Goal: Information Seeking & Learning: Check status

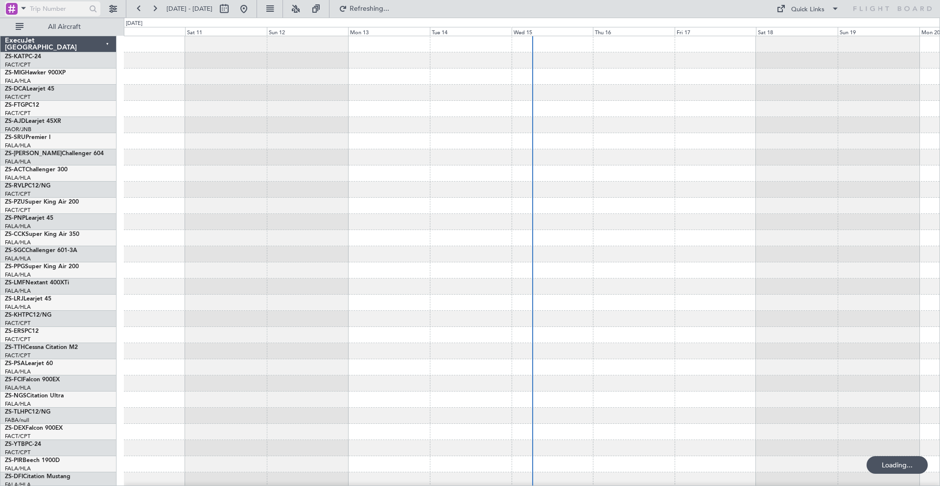
click at [23, 7] on span at bounding box center [24, 8] width 12 height 12
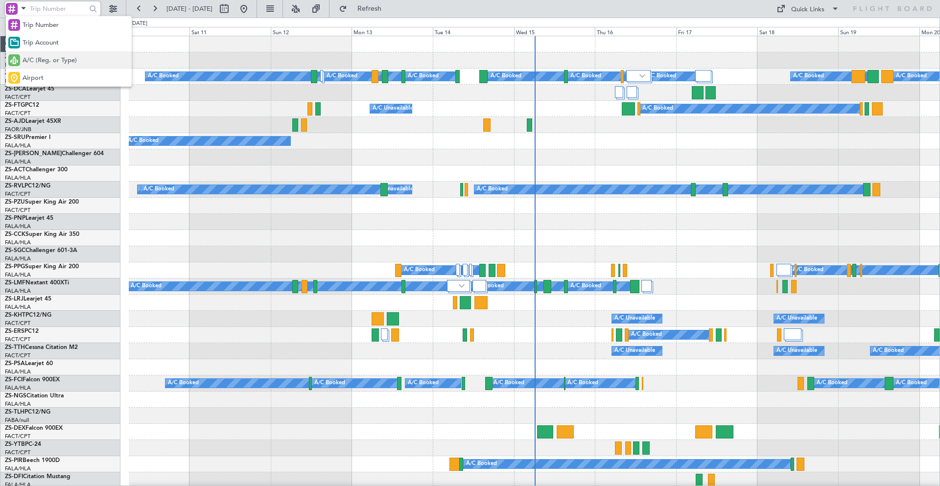
click at [25, 57] on span "A/C (Reg. or Type)" at bounding box center [50, 61] width 54 height 10
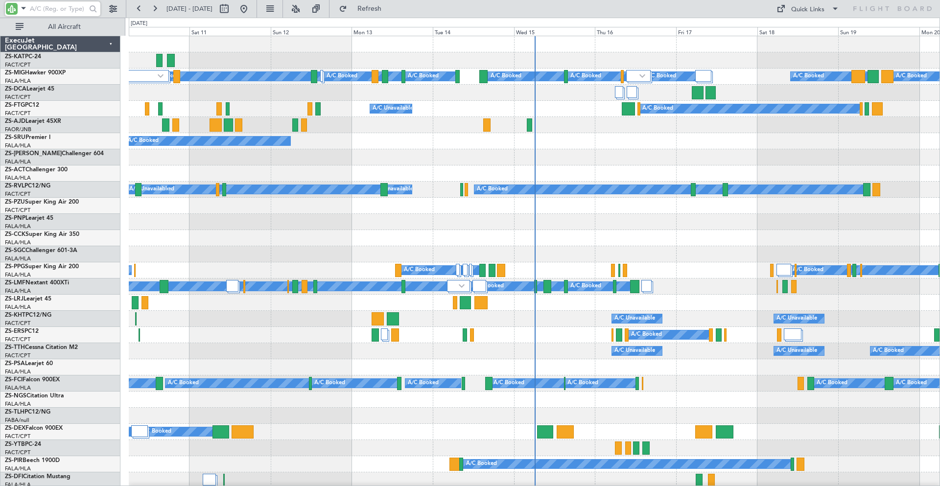
click at [60, 13] on input "text" at bounding box center [58, 8] width 56 height 15
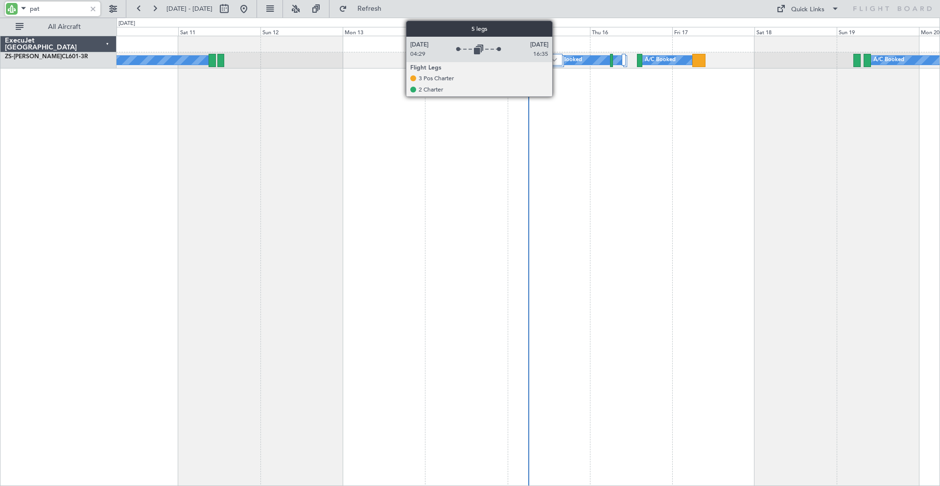
click at [557, 60] on img at bounding box center [554, 60] width 6 height 4
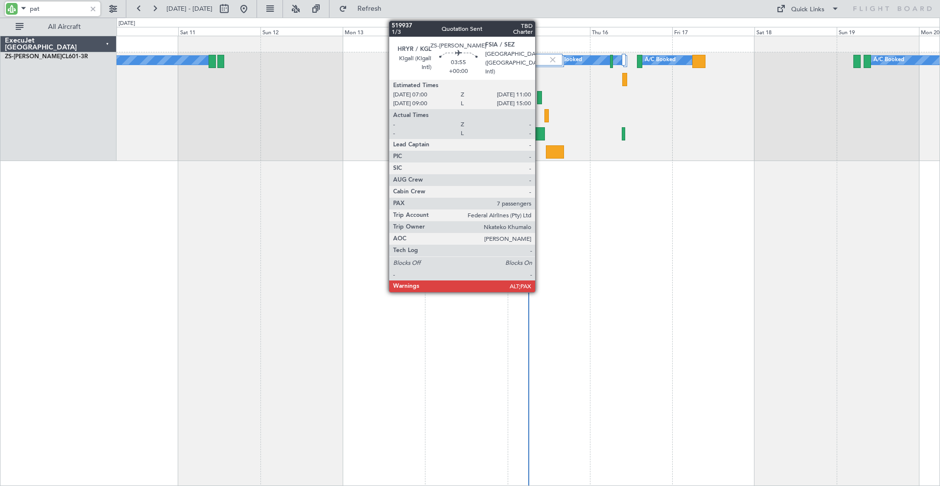
click at [540, 130] on div at bounding box center [538, 133] width 14 height 13
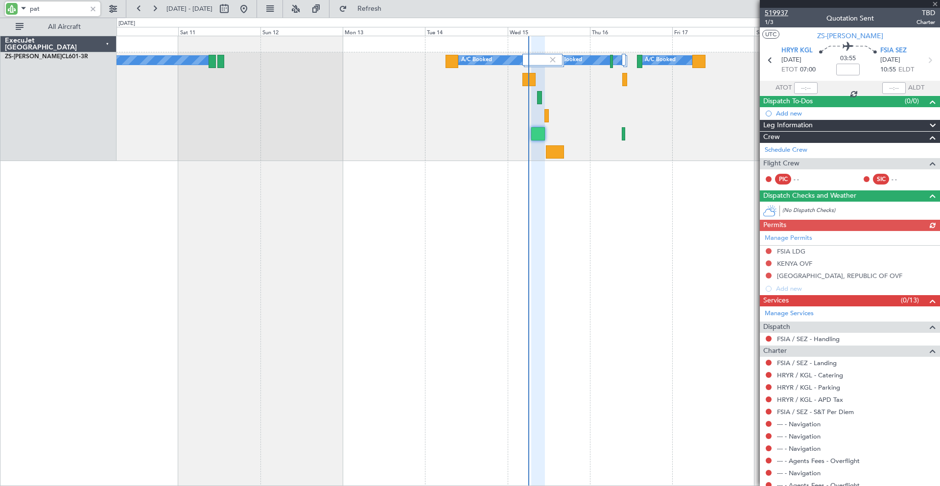
type input "pat"
click at [782, 13] on span "519937" at bounding box center [777, 13] width 24 height 10
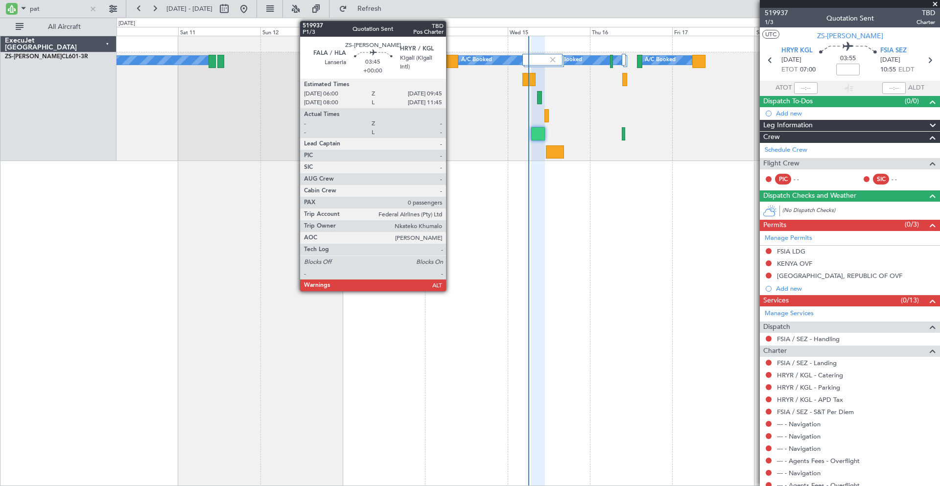
click at [451, 62] on div at bounding box center [452, 61] width 13 height 13
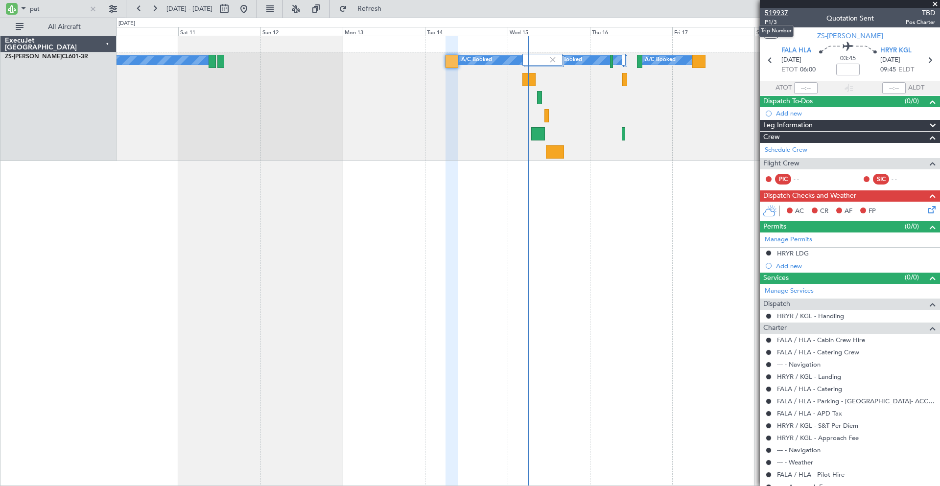
click at [770, 12] on span "519937" at bounding box center [777, 13] width 24 height 10
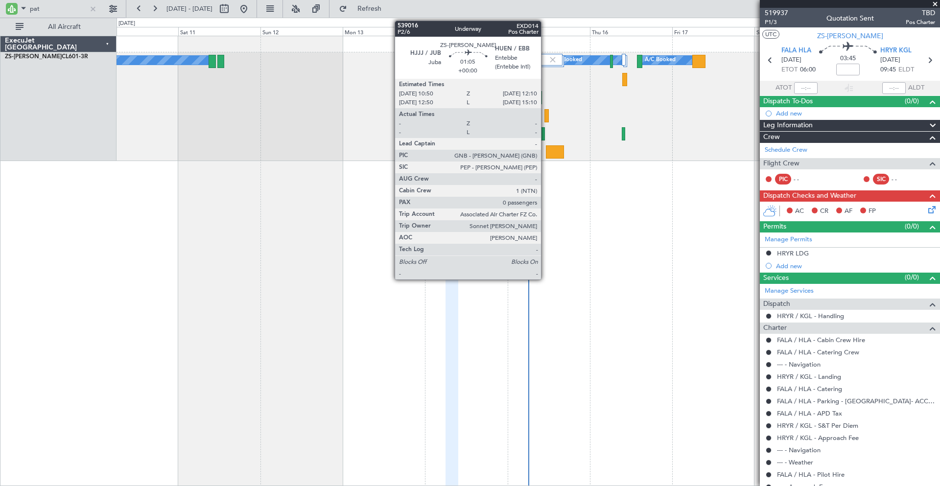
click at [546, 115] on div at bounding box center [547, 115] width 5 height 13
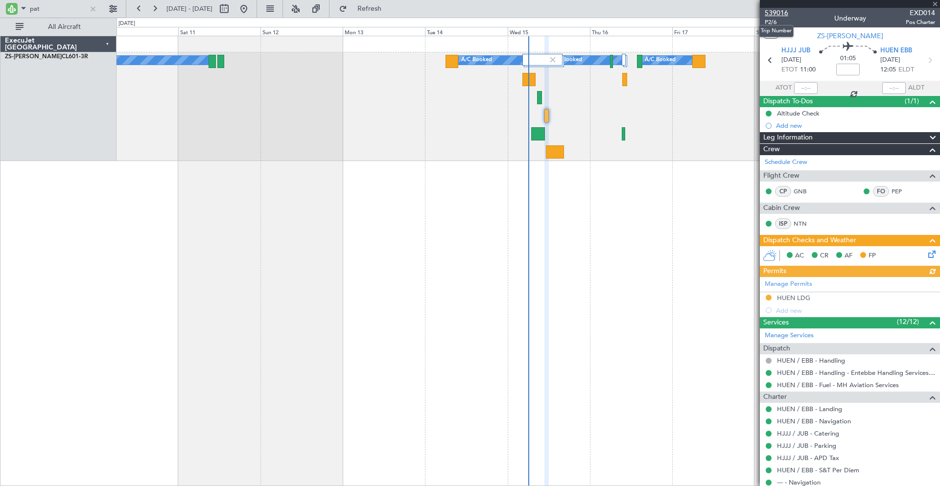
click at [781, 12] on span "539016" at bounding box center [777, 13] width 24 height 10
click at [390, 7] on span "Refresh" at bounding box center [369, 8] width 41 height 7
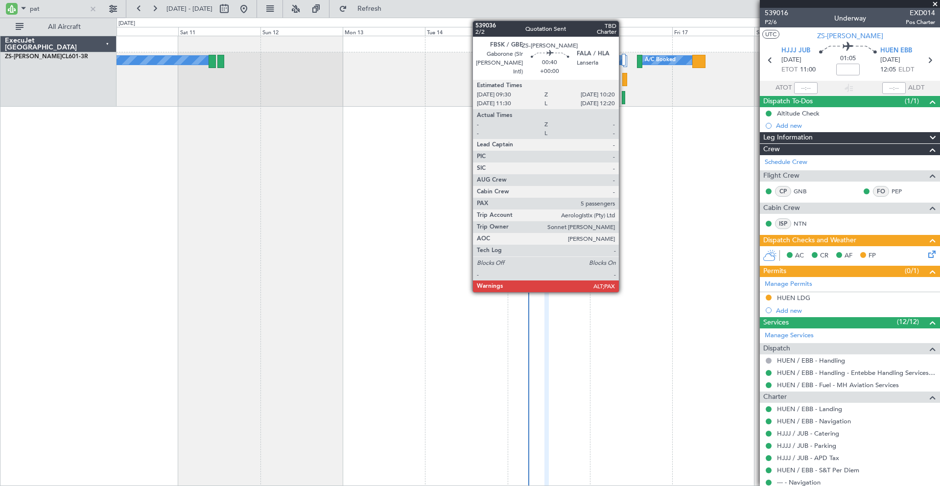
click at [623, 95] on div at bounding box center [623, 97] width 3 height 13
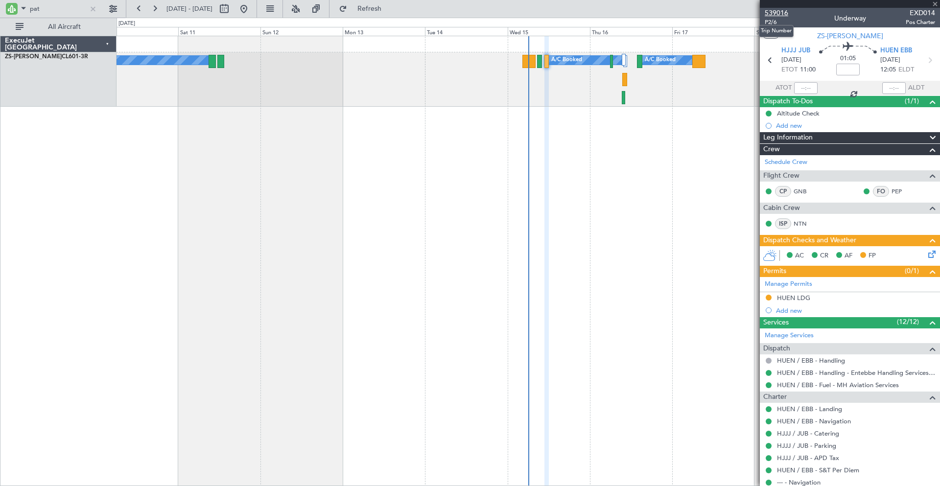
type input "5"
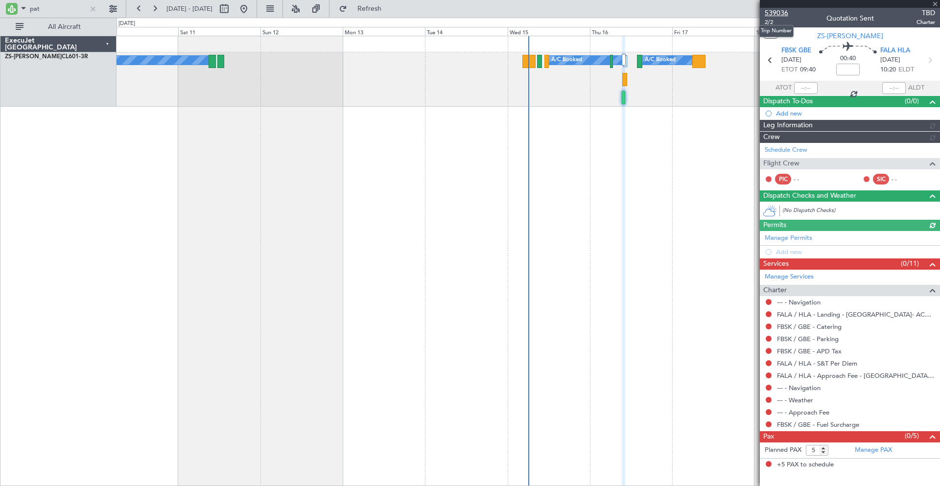
click at [782, 12] on span "539036" at bounding box center [777, 13] width 24 height 10
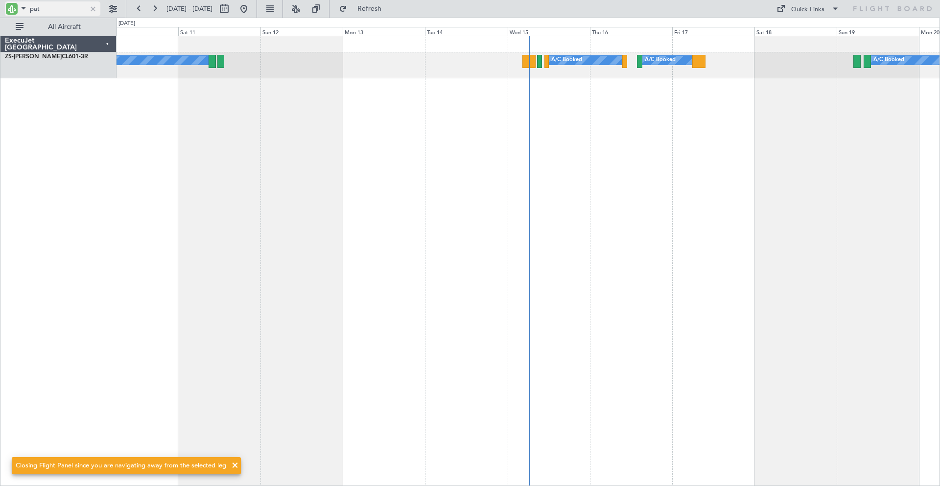
click at [94, 10] on div at bounding box center [93, 8] width 11 height 11
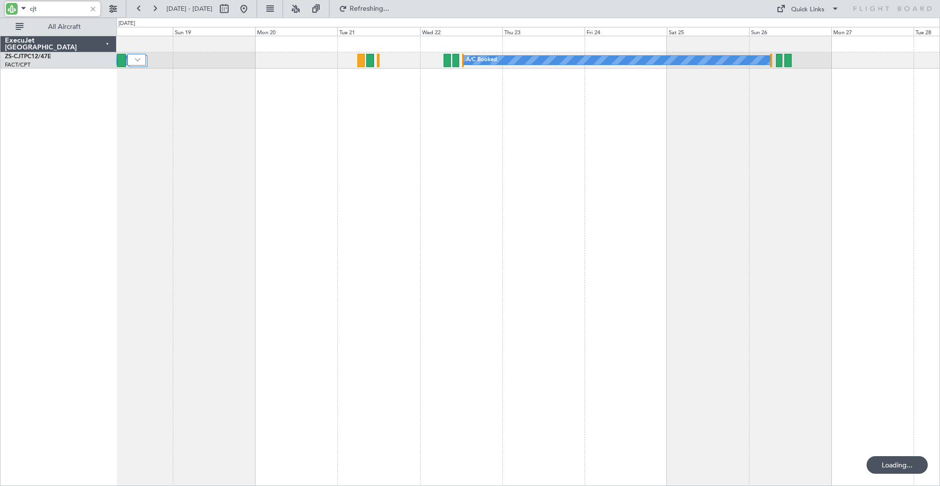
click at [51, 10] on input "cjt" at bounding box center [58, 8] width 56 height 15
type input "c"
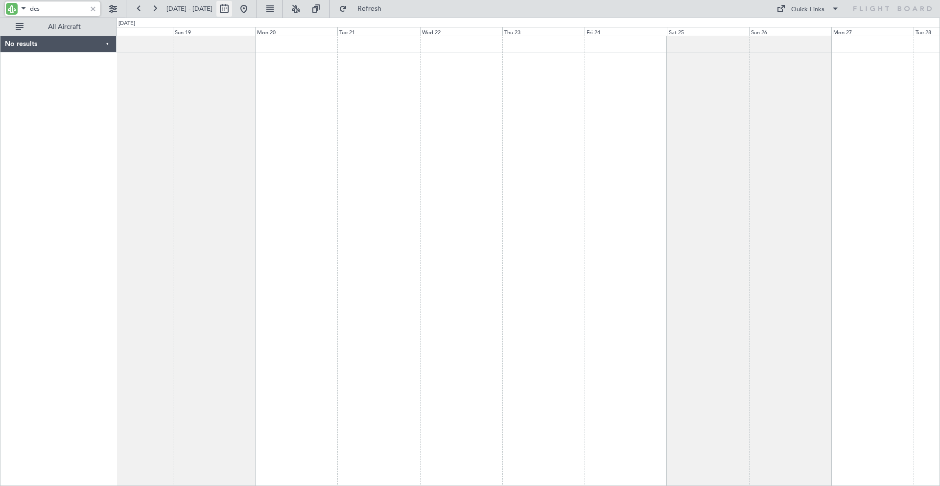
type input "dcs"
click at [232, 6] on button at bounding box center [224, 9] width 16 height 16
select select "10"
select select "2025"
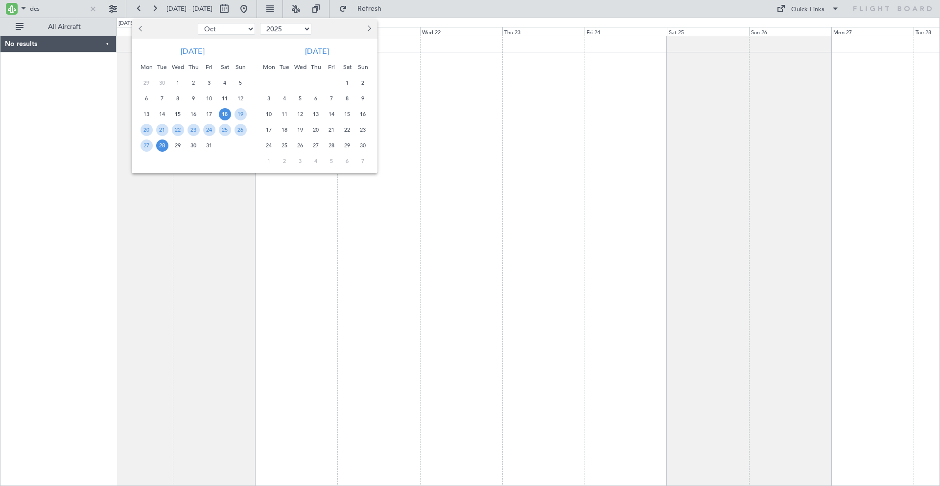
click at [367, 30] on span "Next month" at bounding box center [368, 28] width 6 height 6
click at [346, 128] on span "27" at bounding box center [347, 130] width 12 height 12
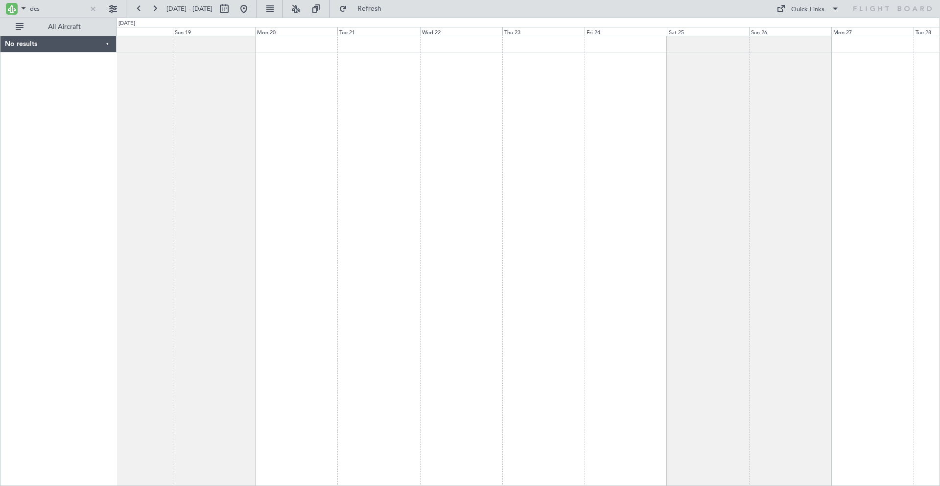
select select "12"
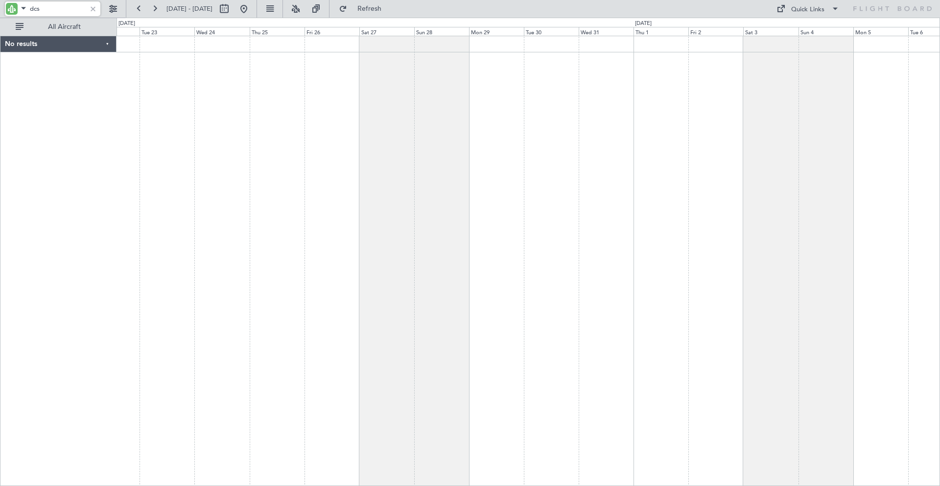
click at [61, 9] on input "dcs" at bounding box center [58, 8] width 56 height 15
type input "d"
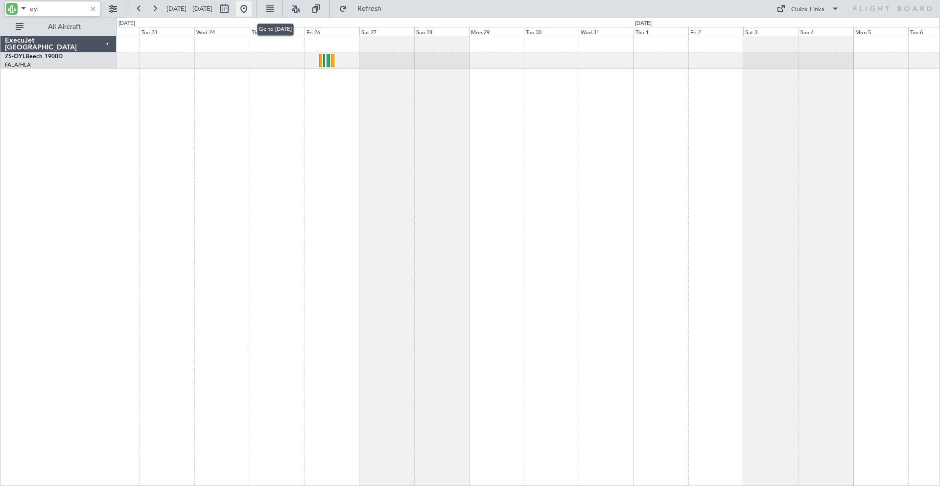
type input "oyl"
click at [252, 9] on button at bounding box center [244, 9] width 16 height 16
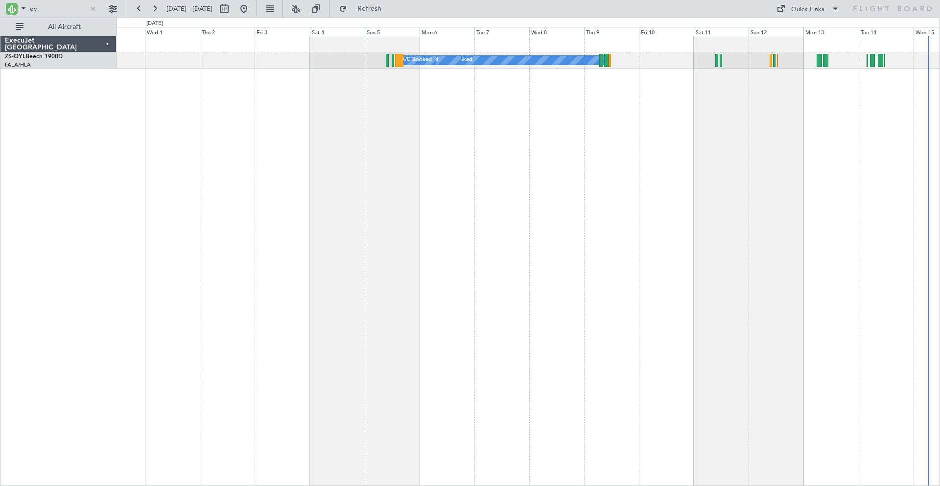
click at [600, 159] on div "A/C Booked A/C Booked A/C Booked A/C Booked A/C Booked A/C Booked A/C Booked A/…" at bounding box center [529, 261] width 824 height 451
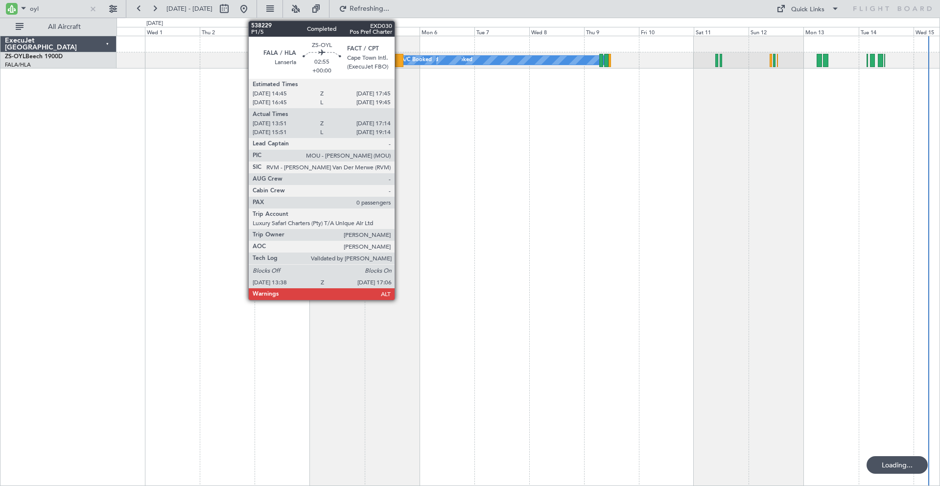
click at [399, 61] on div at bounding box center [399, 60] width 8 height 13
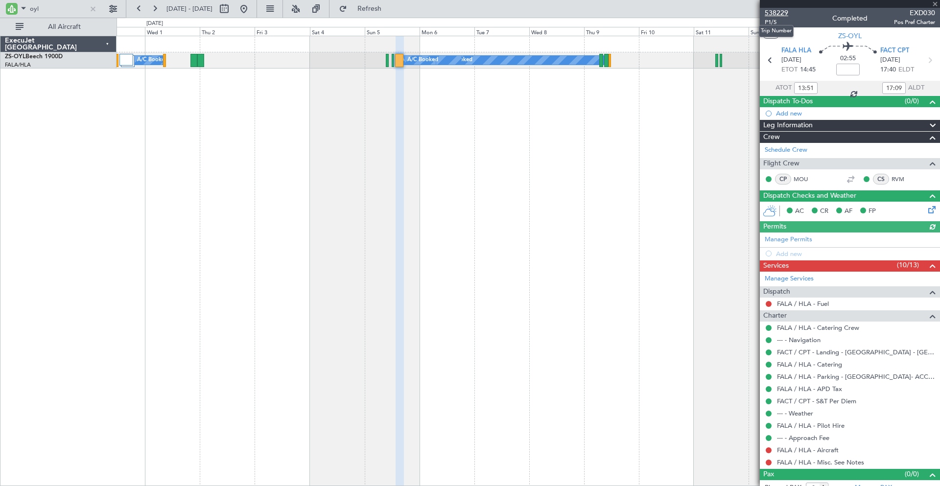
click at [776, 14] on span "538229" at bounding box center [777, 13] width 24 height 10
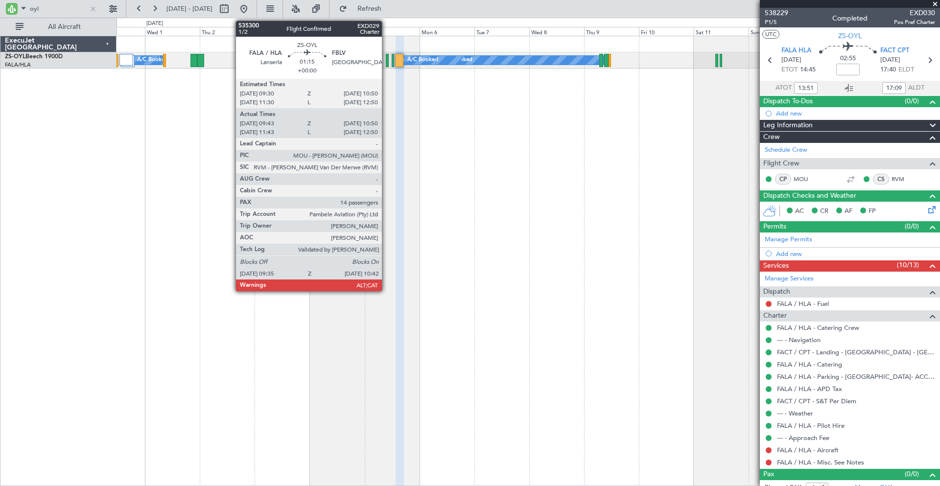
click at [386, 58] on div at bounding box center [387, 60] width 3 height 13
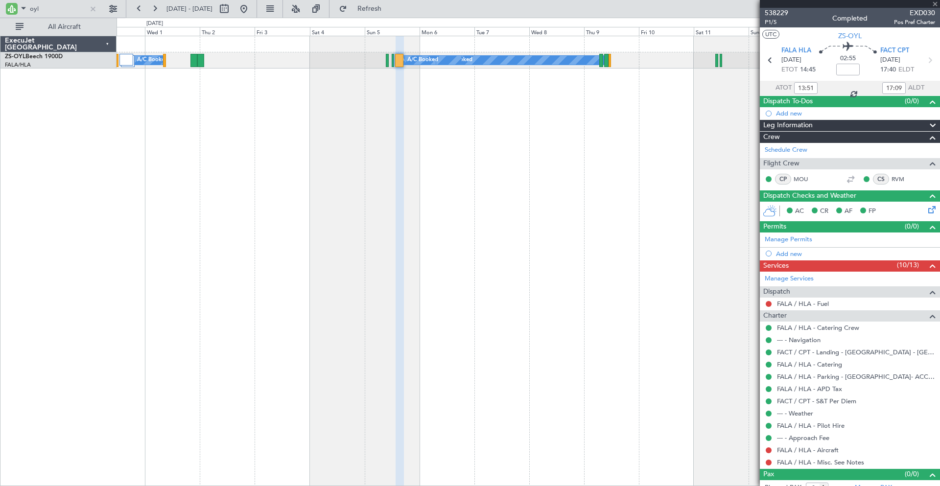
type input "15:51"
type input "19:09"
type input "13:51"
type input "17:09"
type input "09:43"
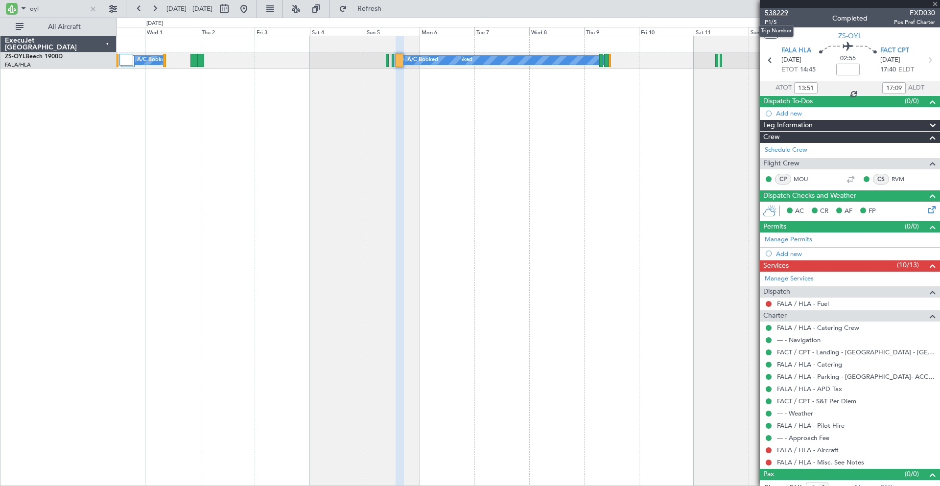
type input "10:45"
type input "14"
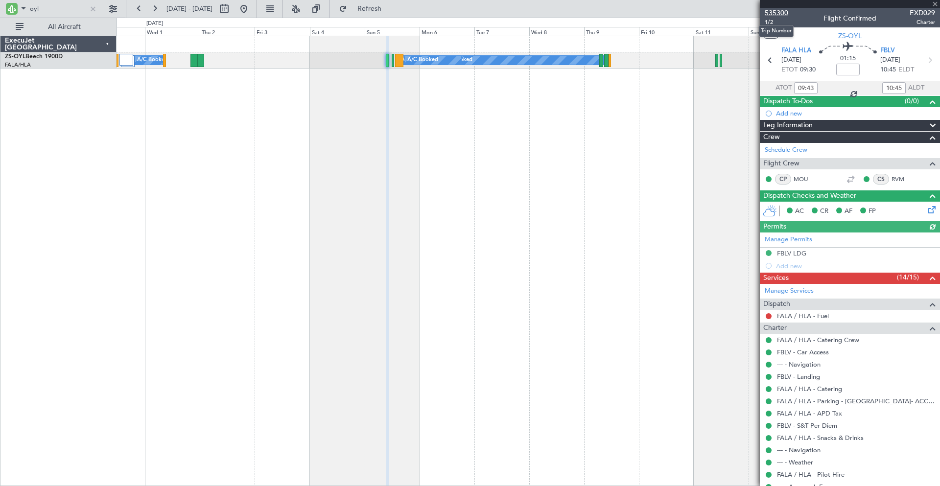
click at [780, 13] on span "535300" at bounding box center [777, 13] width 24 height 10
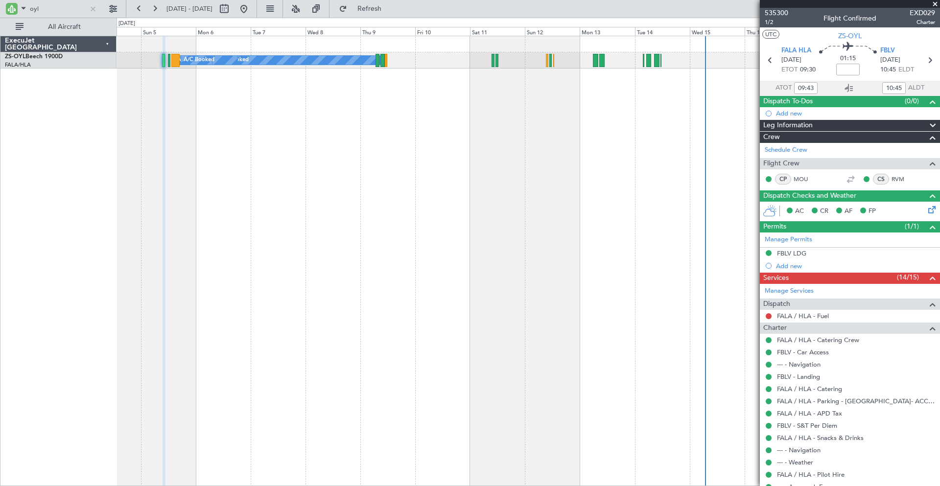
click at [349, 146] on div "A/C Booked A/C Booked A/C Booked A/C Booked A/C Booked A/C Booked A/C Booked A/…" at bounding box center [529, 261] width 824 height 451
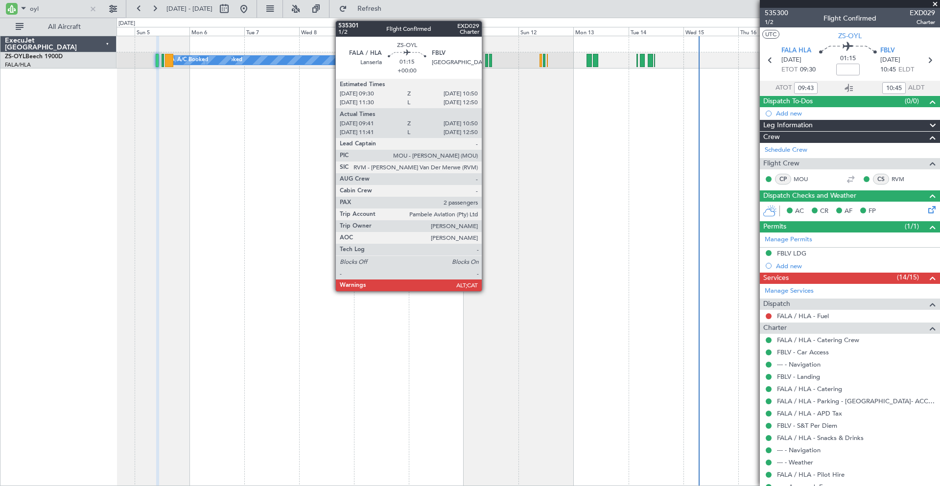
click at [486, 59] on div at bounding box center [486, 60] width 3 height 13
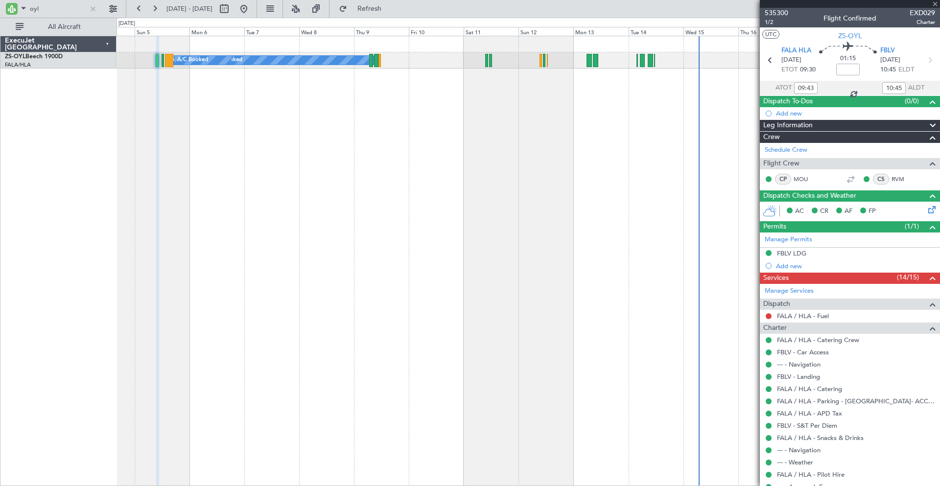
type input "09:41"
type input "2"
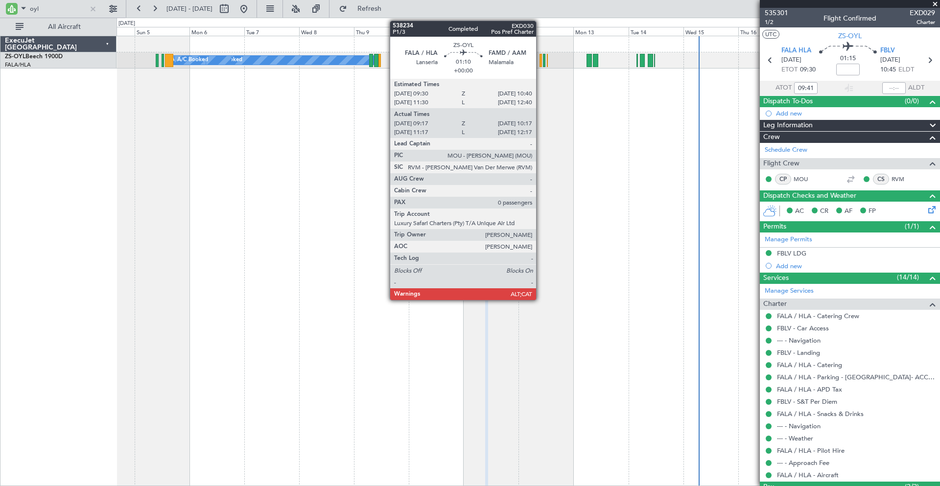
click at [541, 59] on div at bounding box center [541, 60] width 2 height 13
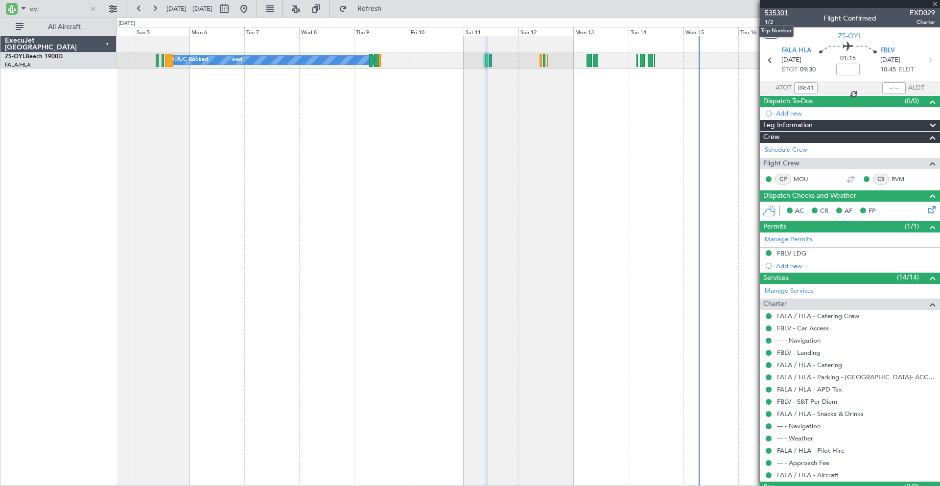
type input "09:17"
type input "10:17"
type input "0"
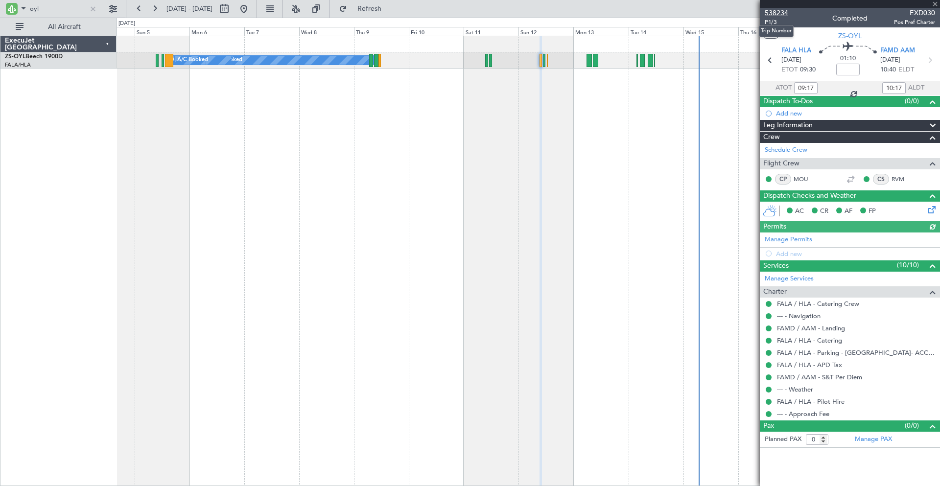
click at [778, 12] on span "538234" at bounding box center [777, 13] width 24 height 10
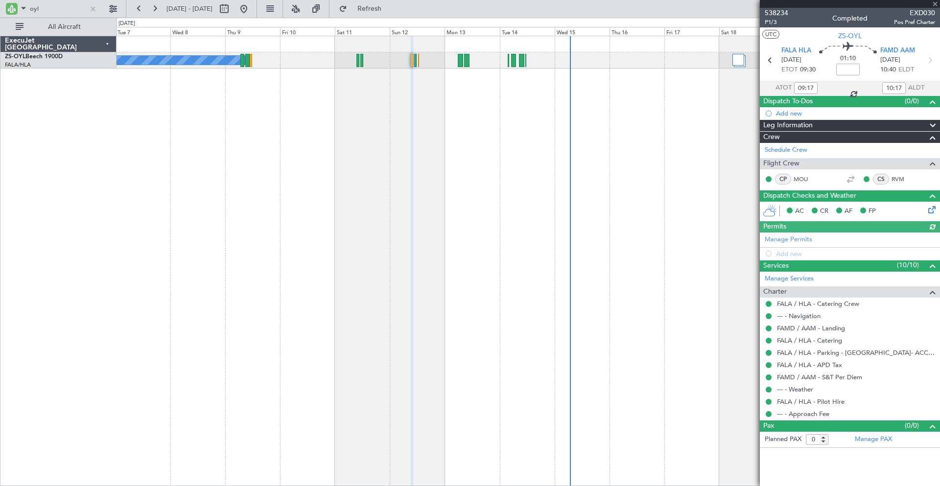
click at [468, 121] on div "A/C Booked A/C Booked A/C Booked A/C Booked A/C Booked A/C Booked A/C Booked A/…" at bounding box center [529, 261] width 824 height 451
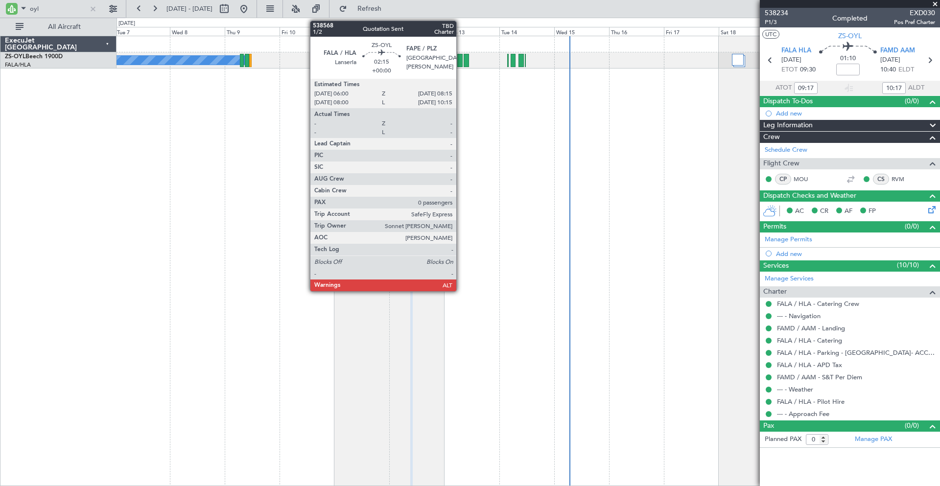
click at [461, 61] on div at bounding box center [459, 60] width 5 height 13
type input "11:17"
type input "12:17"
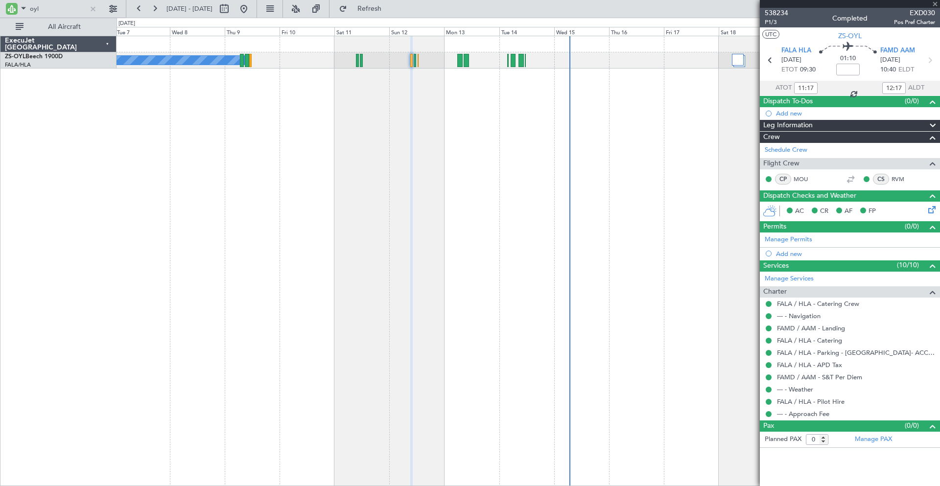
type input "09:17"
type input "10:17"
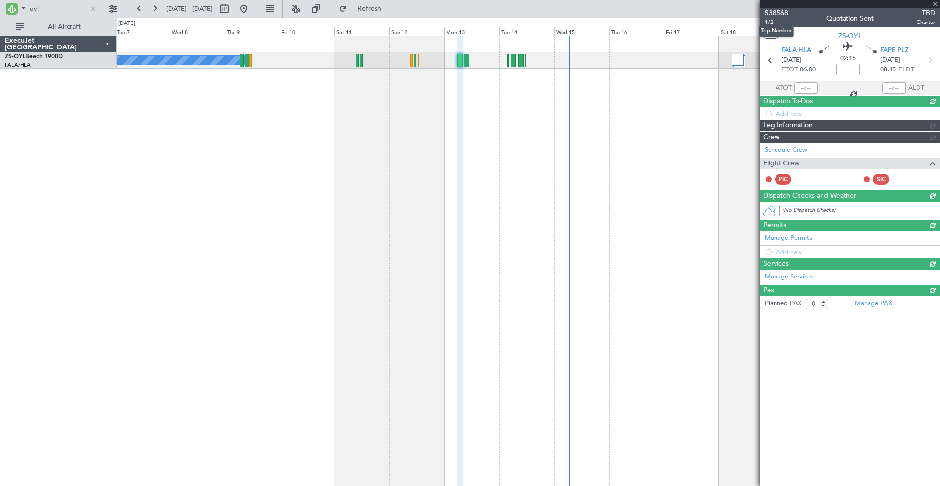
click at [780, 11] on span "538568" at bounding box center [777, 13] width 24 height 10
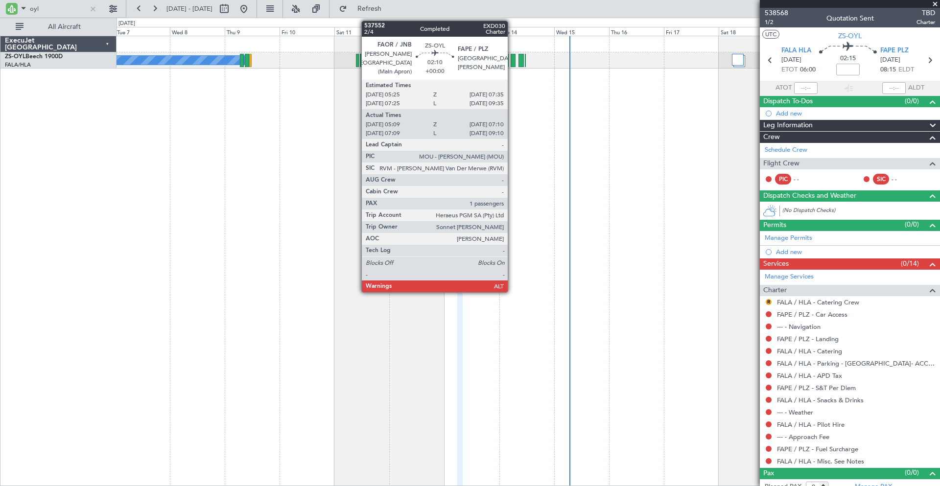
click at [512, 61] on div at bounding box center [513, 60] width 5 height 13
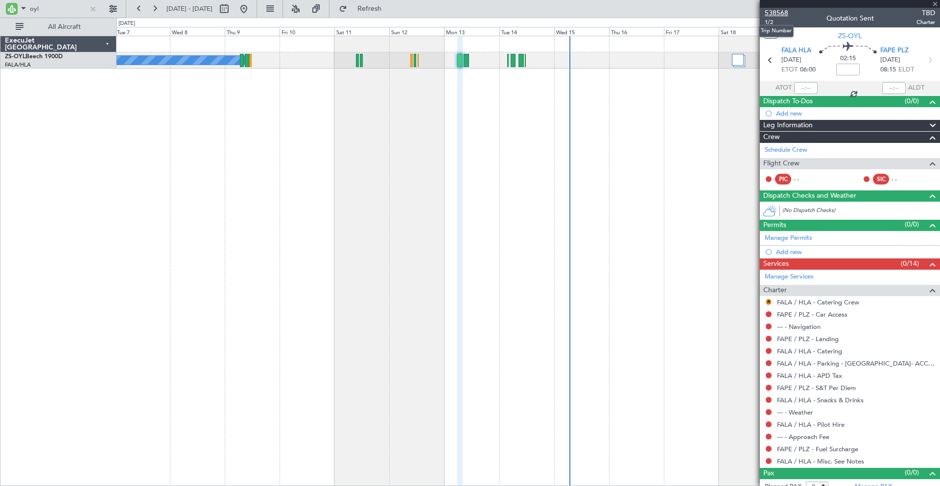
type input "05:09"
type input "07:10"
type input "1"
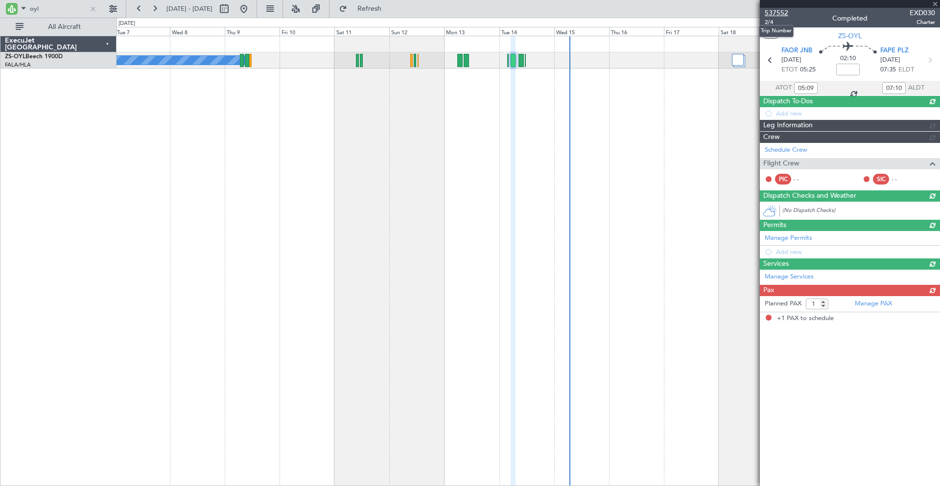
click at [776, 13] on span "537552" at bounding box center [777, 13] width 24 height 10
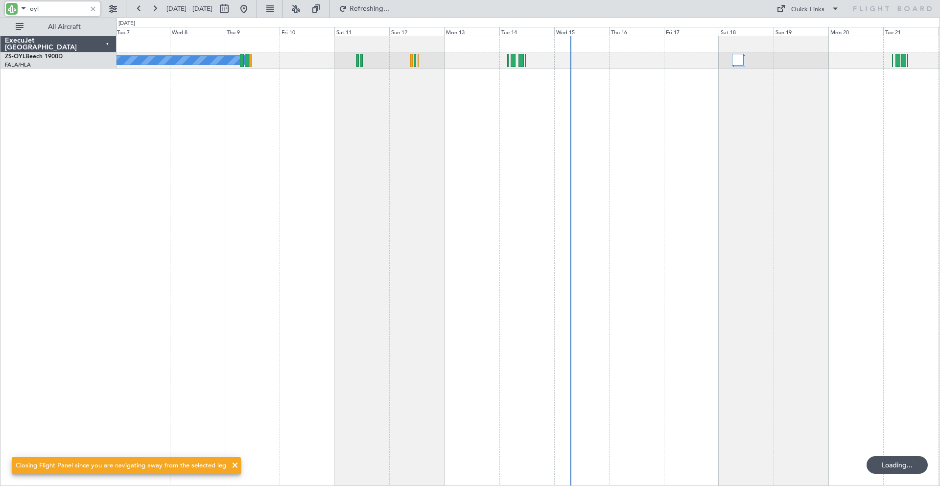
click at [65, 8] on input "oyl" at bounding box center [58, 8] width 56 height 15
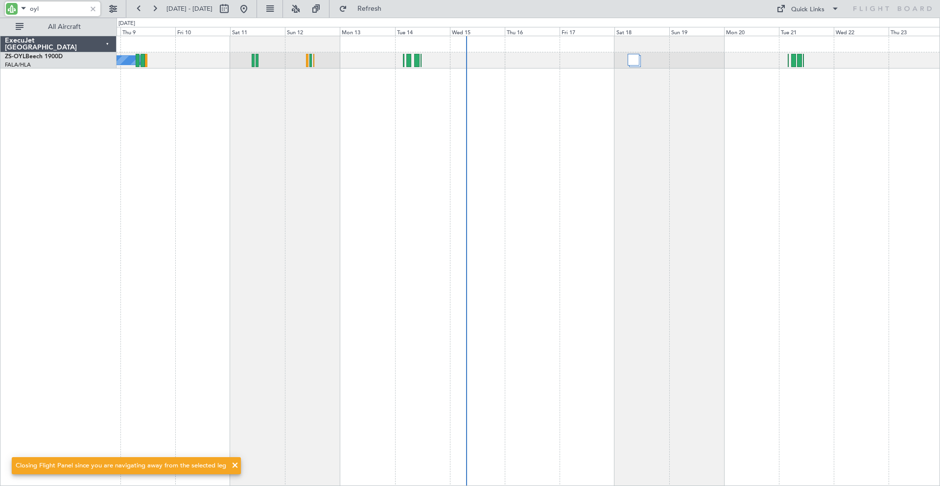
click at [730, 191] on div "A/C Booked A/C Booked A/C Booked A/C Booked A/C Booked A/C Booked A/C Booked A/…" at bounding box center [529, 261] width 824 height 451
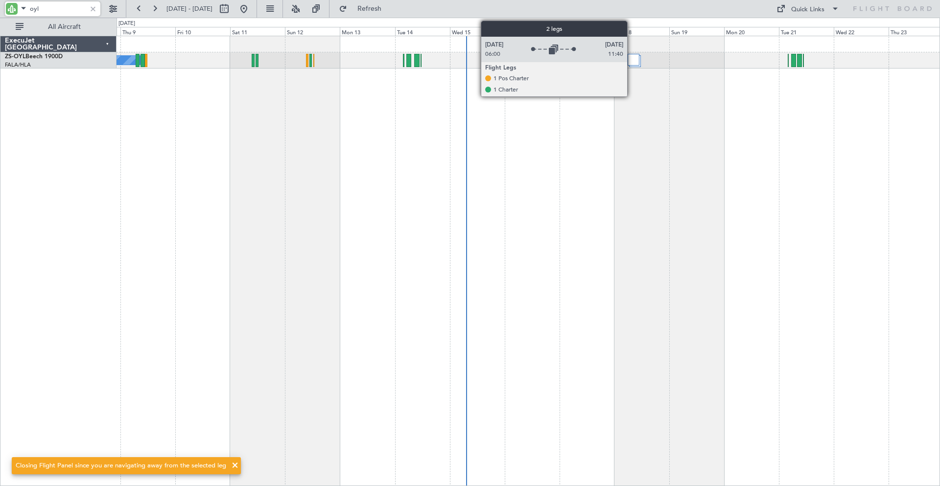
click at [632, 60] on div at bounding box center [634, 60] width 12 height 12
